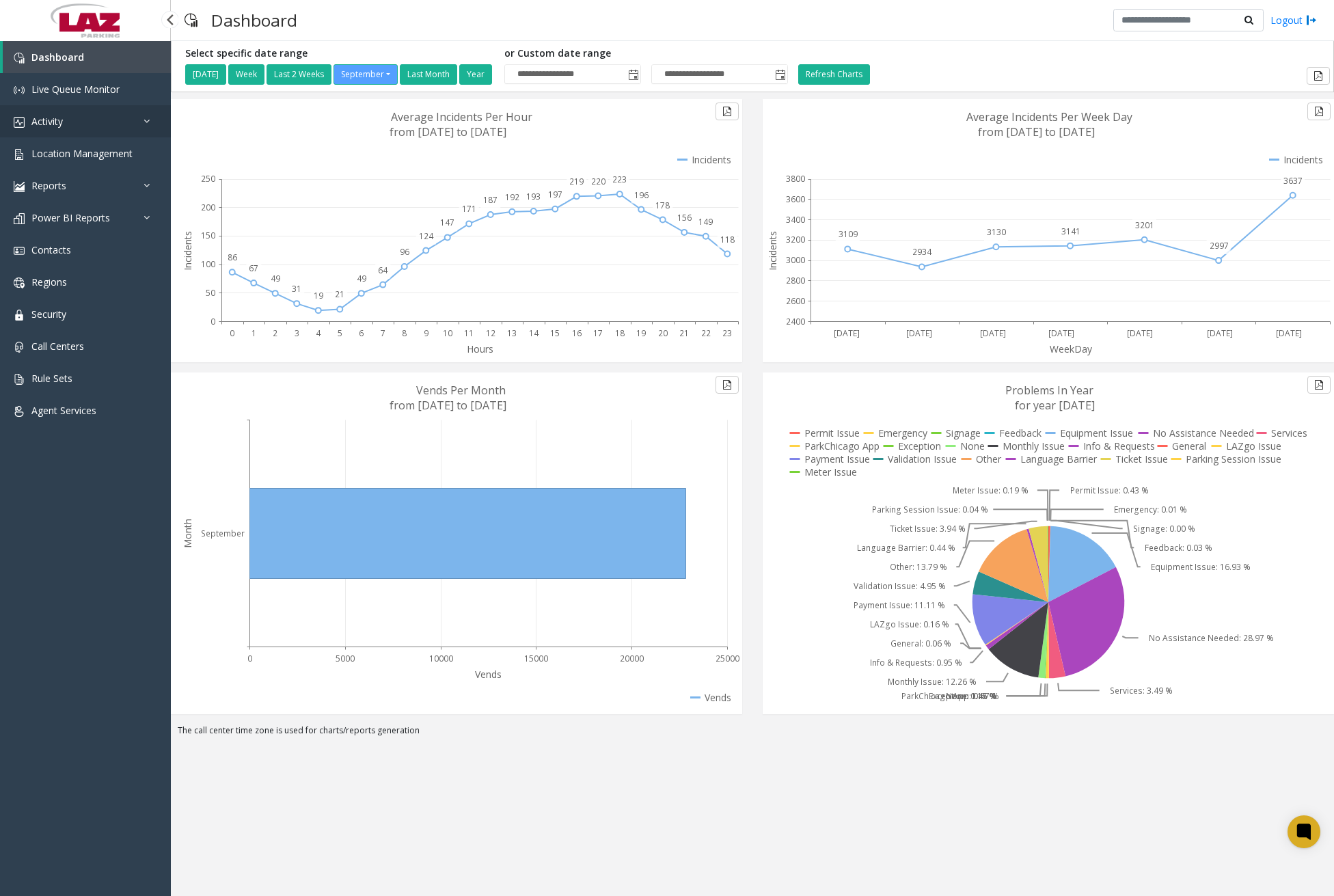
click at [121, 119] on link "Activity" at bounding box center [85, 121] width 170 height 32
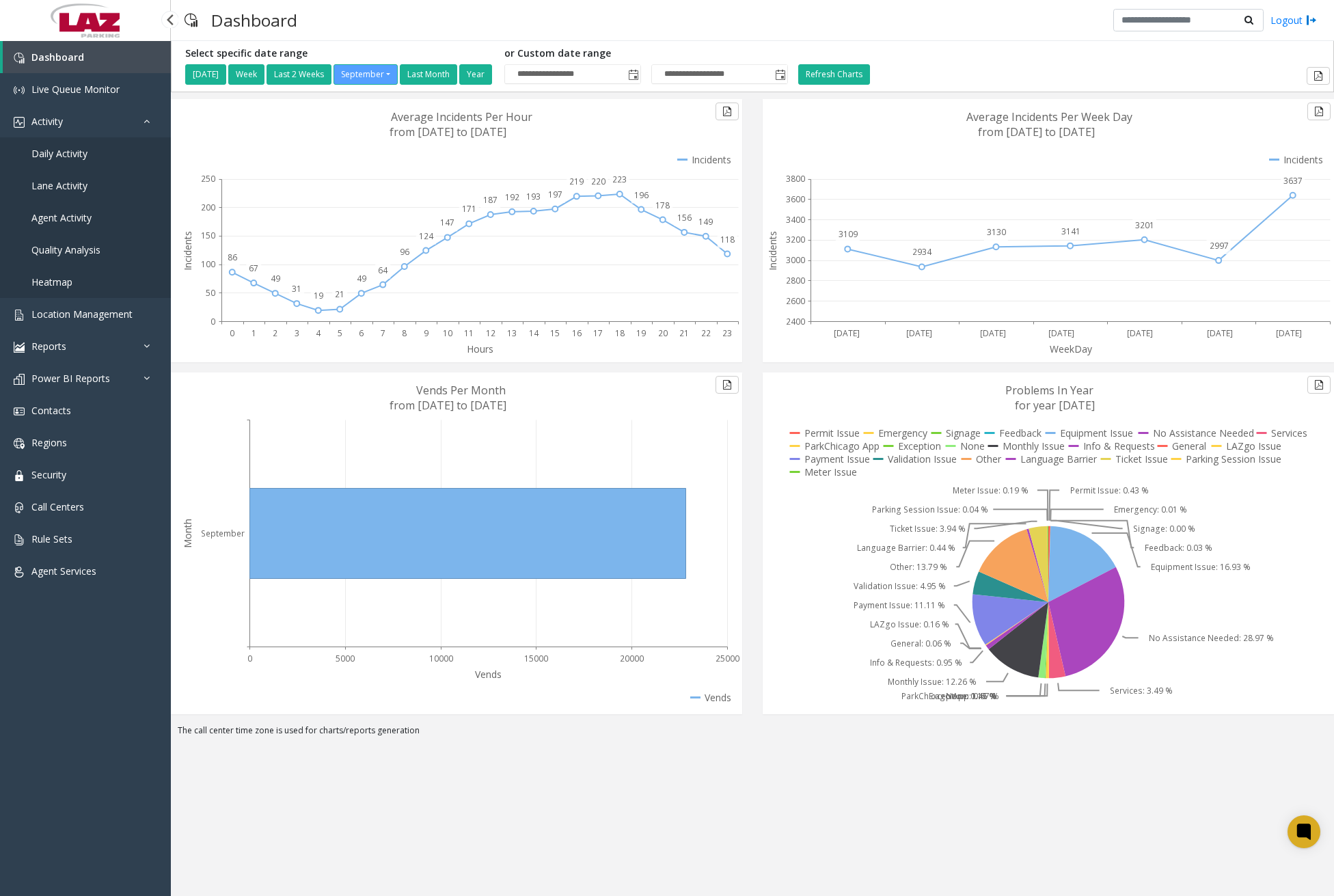
click at [60, 150] on span "Daily Activity" at bounding box center [59, 154] width 56 height 13
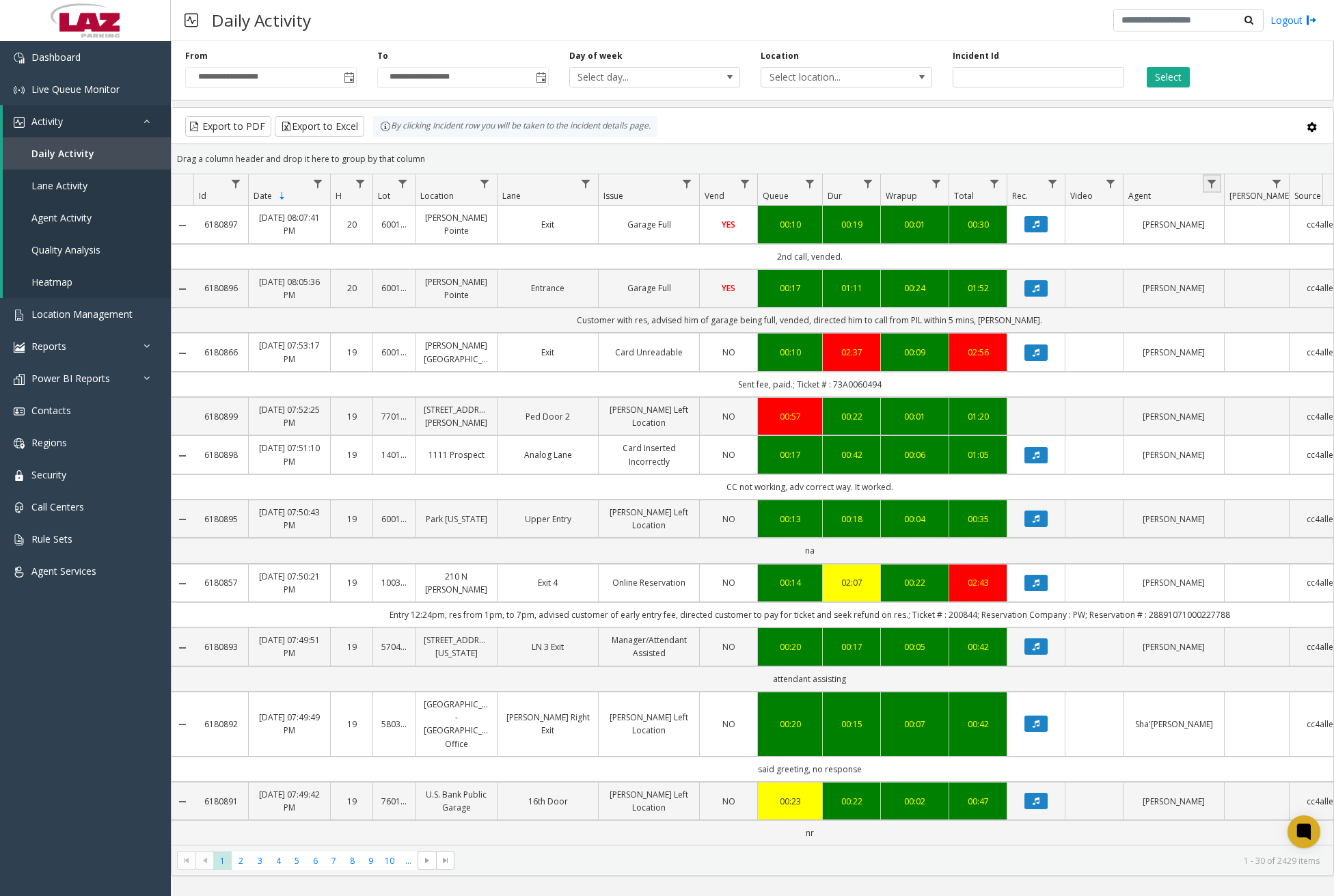
click at [1218, 188] on link "Data table" at bounding box center [1212, 183] width 19 height 19
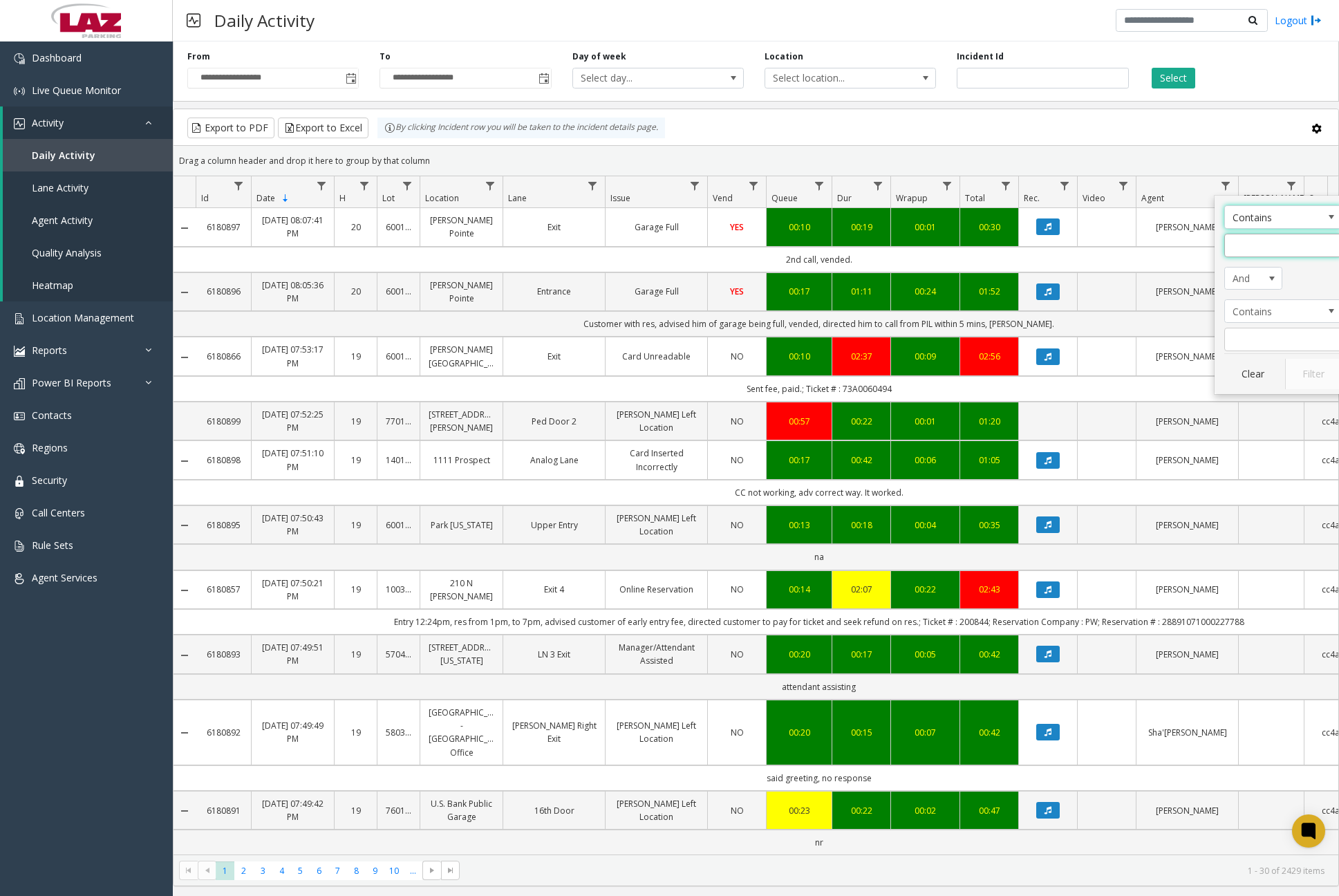
click at [1252, 235] on input "Agent Filter" at bounding box center [1283, 245] width 118 height 24
type input "*******"
click at [1329, 375] on button "Filter" at bounding box center [1313, 374] width 56 height 30
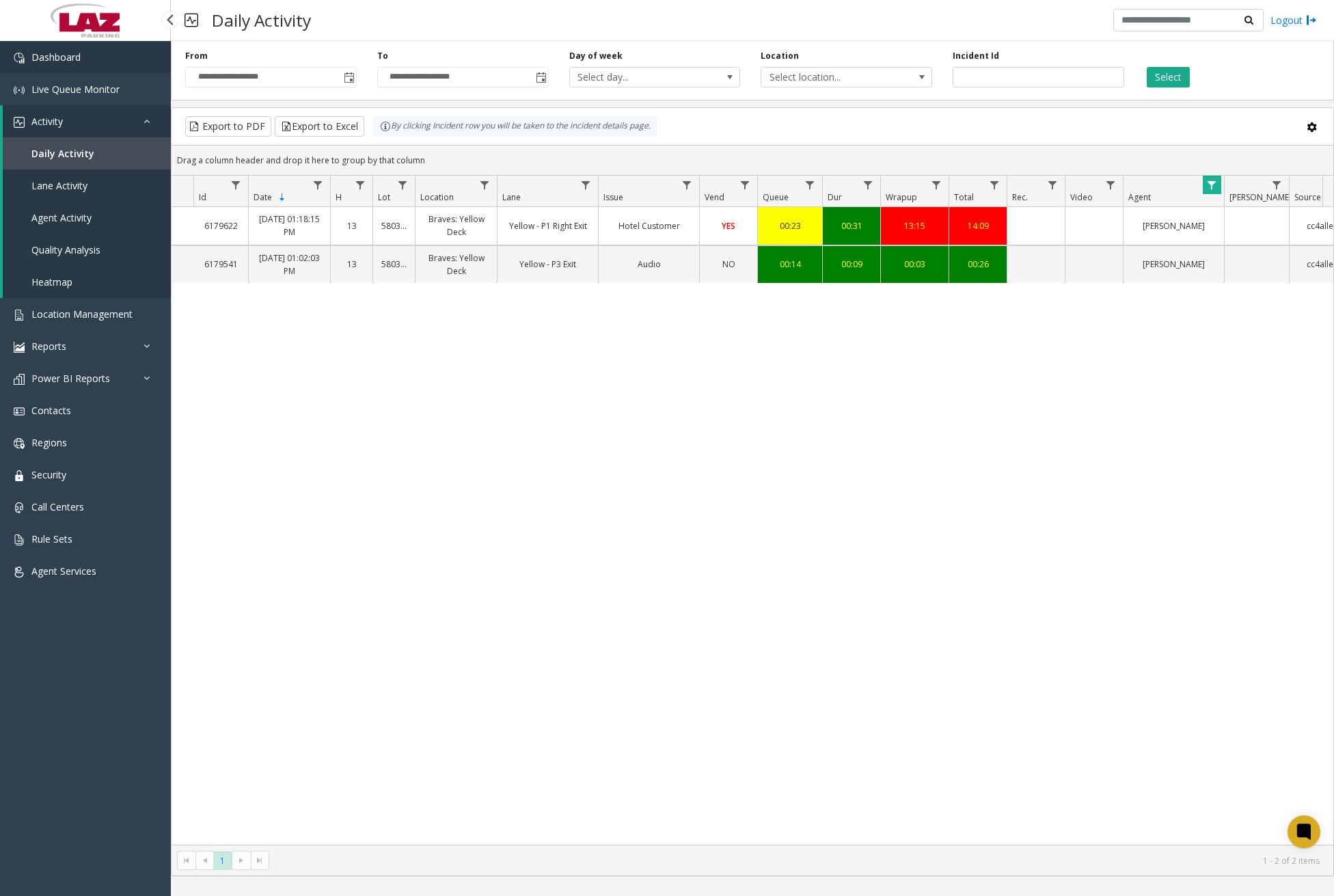
click at [74, 56] on span "Dashboard" at bounding box center [56, 57] width 49 height 13
